Goal: Navigation & Orientation: Find specific page/section

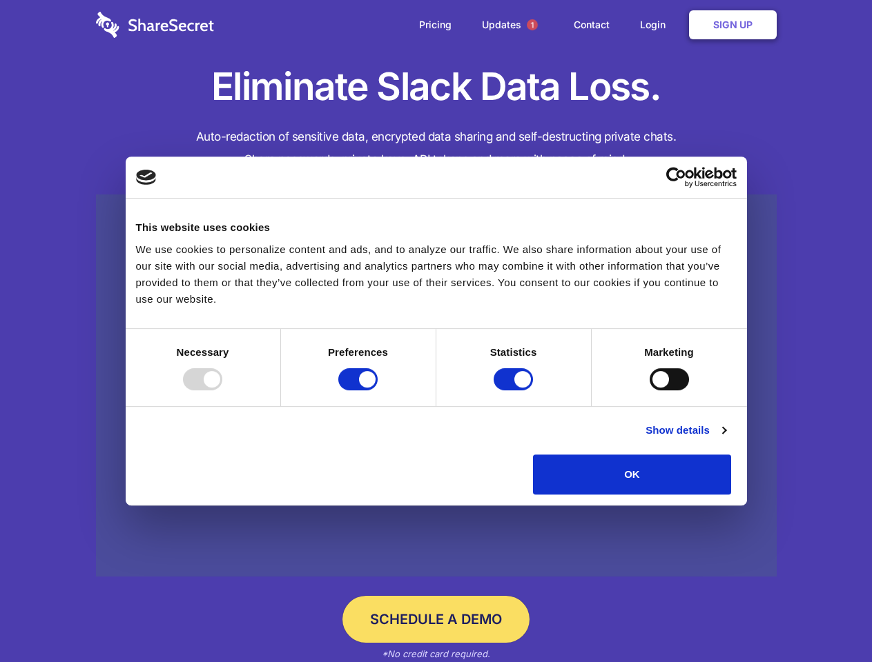
click at [222, 391] on div at bounding box center [202, 379] width 39 height 22
click at [377, 391] on input "Preferences" at bounding box center [357, 379] width 39 height 22
checkbox input "false"
click at [515, 391] on input "Statistics" at bounding box center [512, 379] width 39 height 22
checkbox input "false"
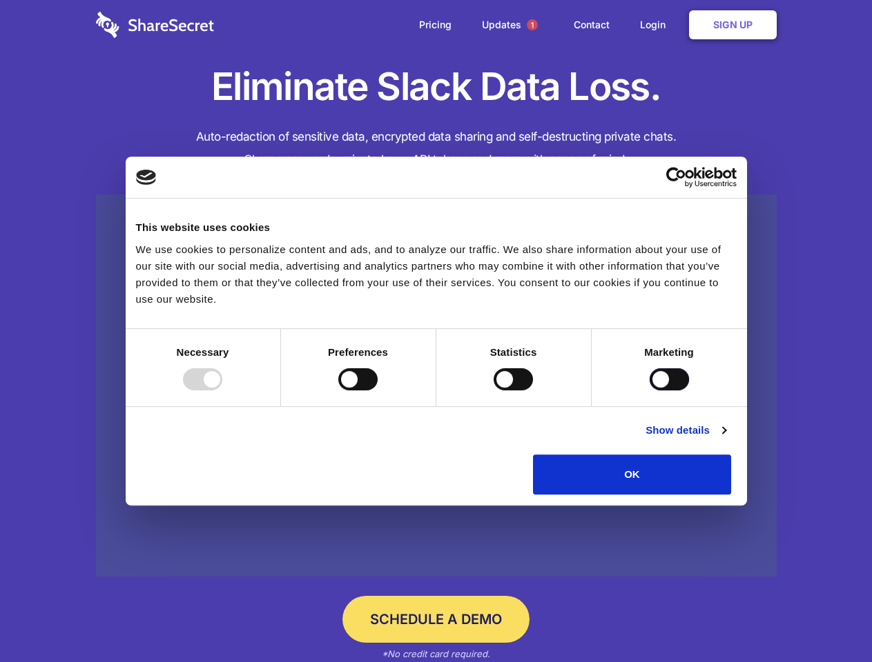
click at [649, 391] on input "Marketing" at bounding box center [668, 379] width 39 height 22
checkbox input "true"
click at [725, 439] on link "Show details" at bounding box center [685, 430] width 80 height 17
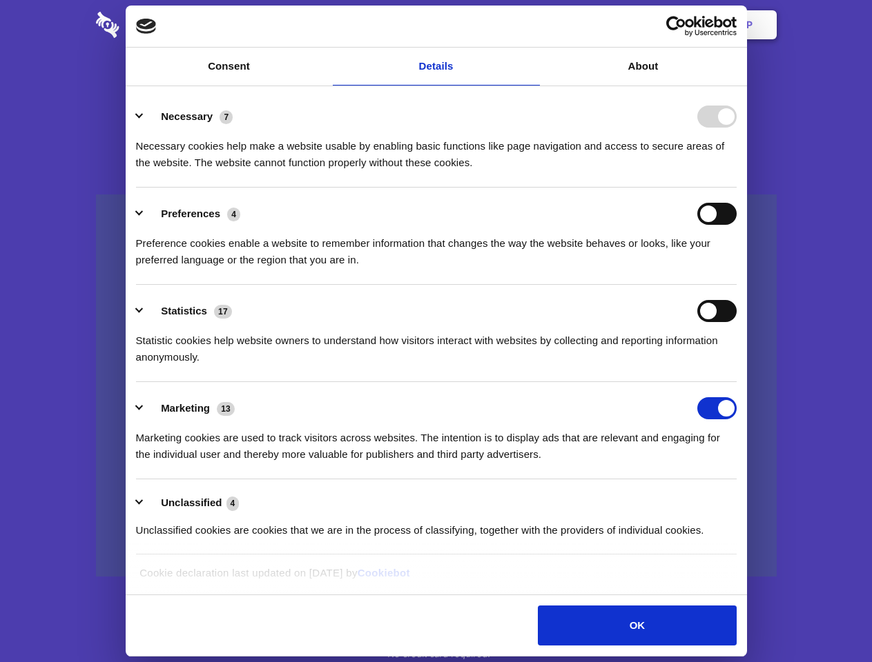
click at [736, 188] on li "Necessary 7 Necessary cookies help make a website usable by enabling basic func…" at bounding box center [436, 138] width 600 height 97
click at [531, 25] on span "1" at bounding box center [531, 24] width 11 height 11
